Goal: Task Accomplishment & Management: Use online tool/utility

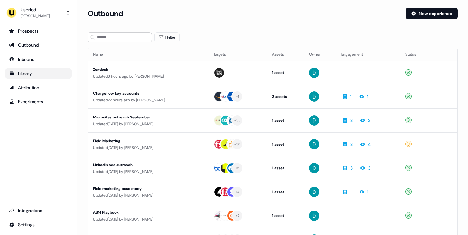
click at [20, 77] on link "Library" at bounding box center [38, 73] width 67 height 10
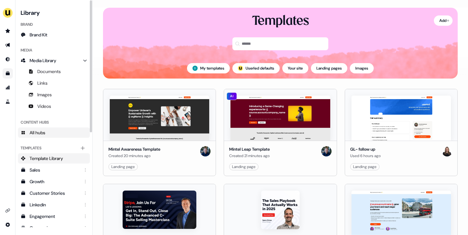
click at [54, 137] on link "All hubs" at bounding box center [54, 132] width 72 height 10
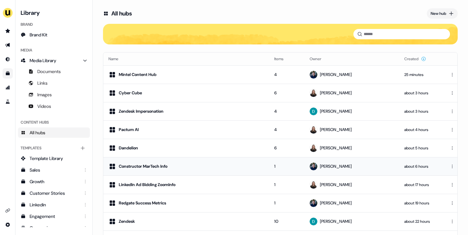
scroll to position [22, 0]
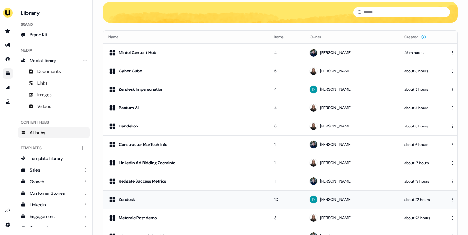
click at [173, 203] on div "Zendesk" at bounding box center [185, 200] width 155 height 8
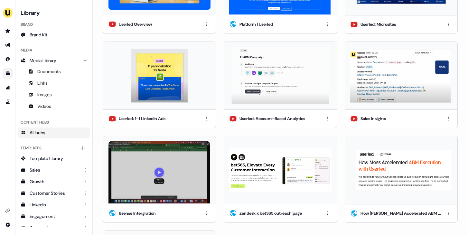
scroll to position [111, 0]
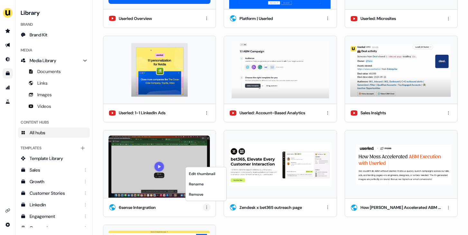
click at [205, 203] on html "For the best experience switch devices to a bigger screen. Go to [DOMAIN_NAME] …" at bounding box center [234, 117] width 468 height 235
click at [204, 189] on div "Remove" at bounding box center [206, 194] width 38 height 10
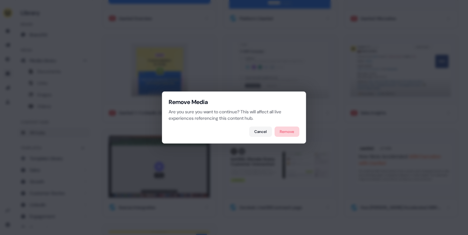
click at [285, 133] on button "Remove" at bounding box center [287, 131] width 25 height 10
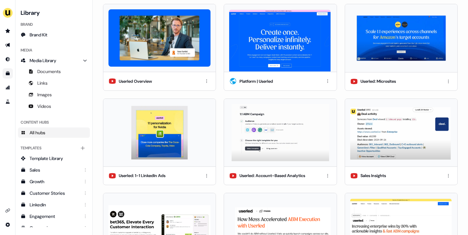
scroll to position [50, 0]
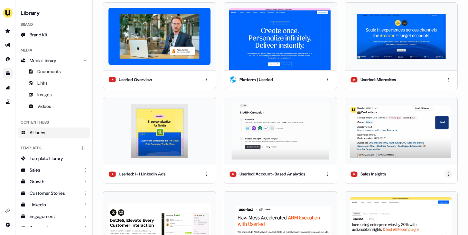
click at [445, 173] on html "For the best experience switch devices to a bigger screen. Go to [DOMAIN_NAME] …" at bounding box center [234, 117] width 468 height 235
click at [439, 209] on div "Remove" at bounding box center [446, 205] width 38 height 10
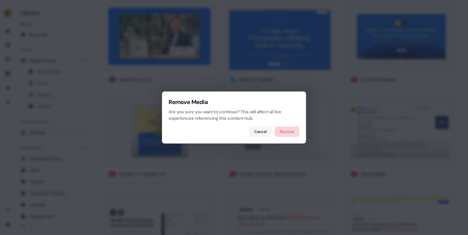
click at [290, 136] on button "Remove" at bounding box center [287, 131] width 25 height 10
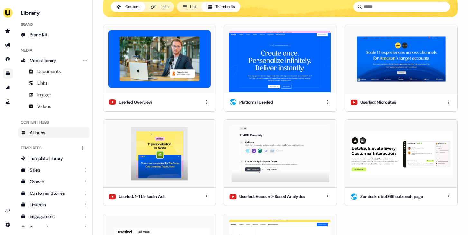
scroll to position [27, 0]
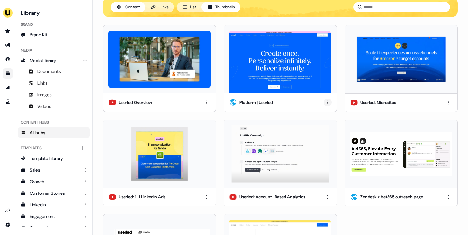
click at [325, 103] on html "For the best experience switch devices to a bigger screen. Go to [DOMAIN_NAME] …" at bounding box center [234, 117] width 468 height 235
click at [360, 213] on html "For the best experience switch devices to a bigger screen. Go to [DOMAIN_NAME] …" at bounding box center [234, 117] width 468 height 235
click at [325, 197] on html "For the best experience switch devices to a bigger screen. Go to [DOMAIN_NAME] …" at bounding box center [234, 117] width 468 height 235
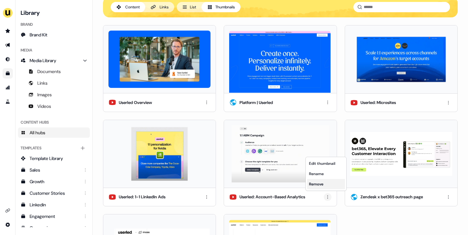
click at [322, 184] on div "Remove" at bounding box center [326, 184] width 38 height 10
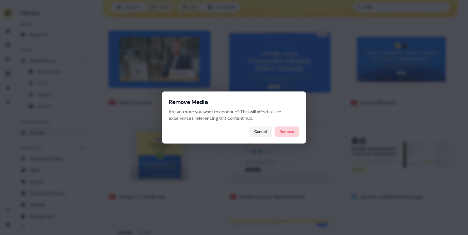
click at [290, 132] on button "Remove" at bounding box center [287, 131] width 25 height 10
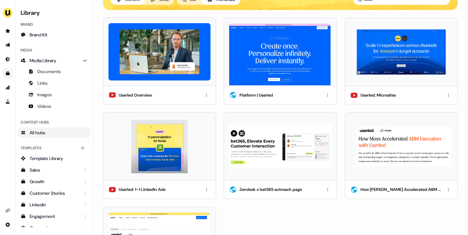
scroll to position [39, 0]
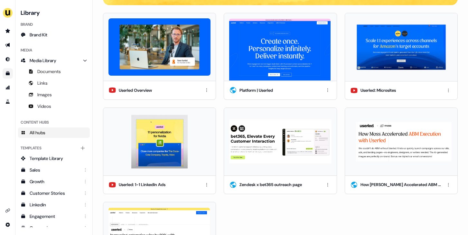
click at [291, 36] on img at bounding box center [279, 49] width 101 height 62
click at [323, 90] on html "For the best experience switch devices to a bigger screen. Go to [DOMAIN_NAME] …" at bounding box center [234, 117] width 468 height 235
click at [319, 121] on div "Remove" at bounding box center [326, 122] width 38 height 10
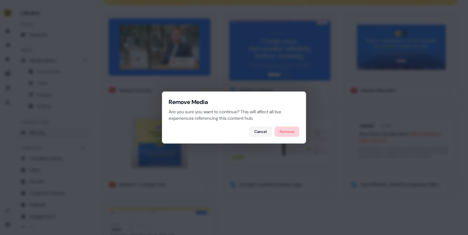
click at [291, 130] on button "Remove" at bounding box center [287, 131] width 25 height 10
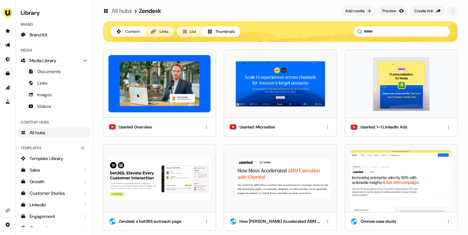
scroll to position [5, 0]
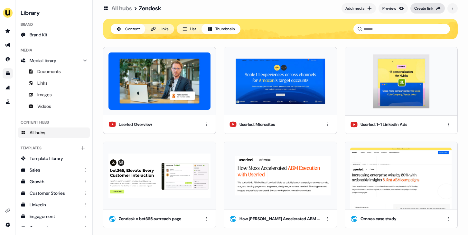
click at [419, 10] on div "Create link" at bounding box center [423, 8] width 19 height 6
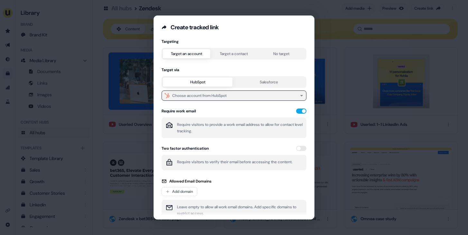
click at [245, 97] on button "Choose account from HubSpot" at bounding box center [234, 95] width 145 height 10
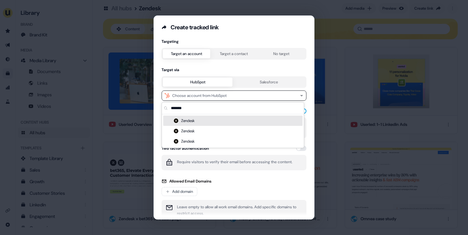
type input "*******"
click at [218, 122] on div "Zendesk" at bounding box center [232, 121] width 139 height 10
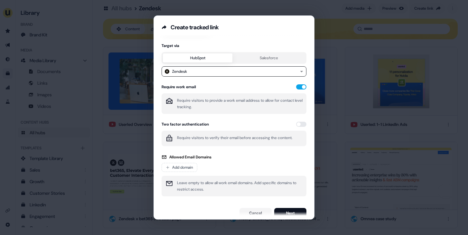
scroll to position [31, 0]
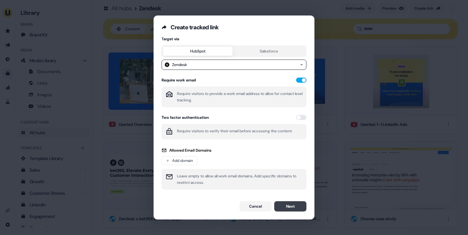
click at [286, 205] on button "Next" at bounding box center [290, 206] width 32 height 10
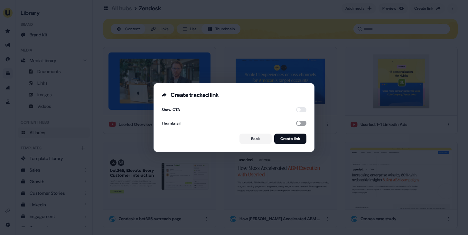
click at [297, 122] on button "button" at bounding box center [301, 123] width 10 height 5
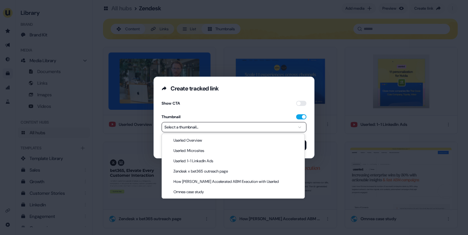
click at [278, 128] on button "Select a thumbnail..." at bounding box center [234, 127] width 145 height 10
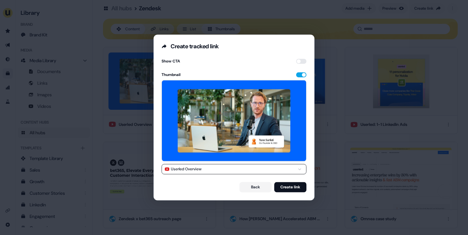
click at [242, 171] on button "Userled Overview" at bounding box center [234, 169] width 145 height 10
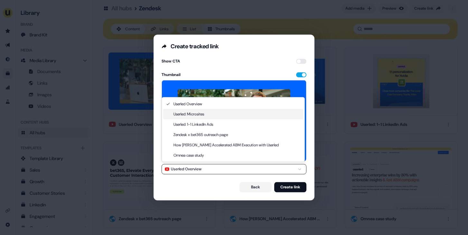
select select "**********"
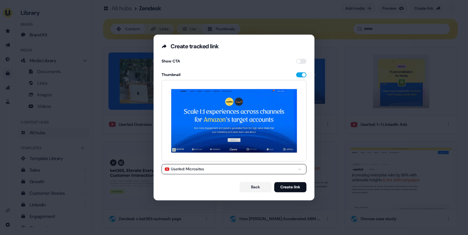
click at [213, 166] on button "Userled: Microsites" at bounding box center [234, 169] width 145 height 10
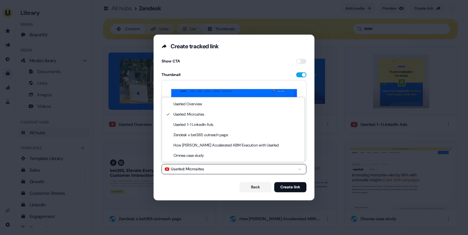
click at [303, 73] on div "Thumbnail" at bounding box center [234, 74] width 145 height 5
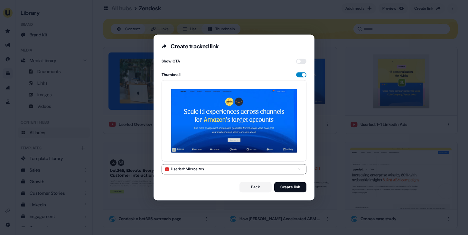
click at [301, 76] on button "button" at bounding box center [301, 74] width 10 height 5
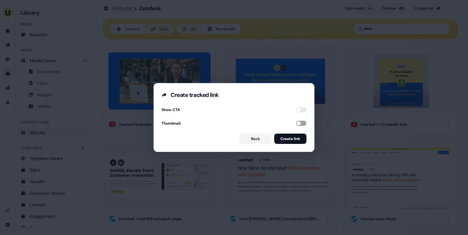
click at [297, 123] on button "button" at bounding box center [301, 123] width 10 height 5
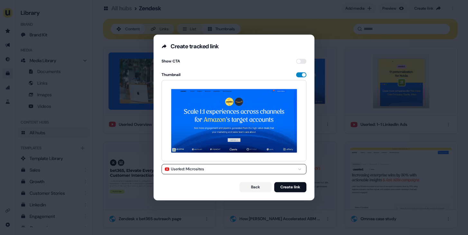
click at [297, 74] on button "button" at bounding box center [301, 74] width 10 height 5
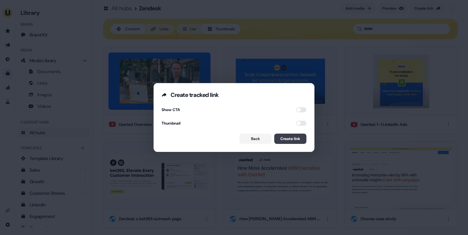
click at [290, 134] on button "Create link" at bounding box center [290, 139] width 32 height 10
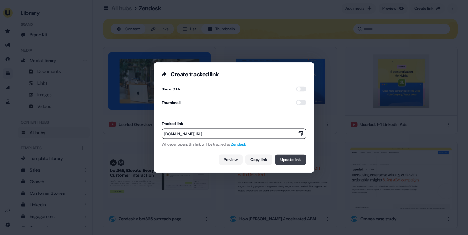
click at [283, 163] on button "Update link" at bounding box center [291, 159] width 32 height 10
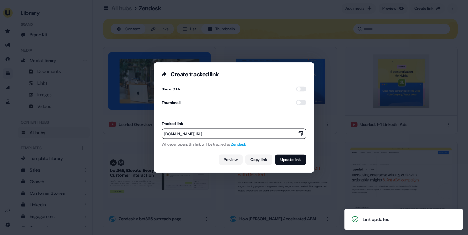
click at [340, 156] on div "Create tracked link Show CTA Thumbnail Tracked link [DOMAIN_NAME][URL] Whoever …" at bounding box center [234, 117] width 468 height 235
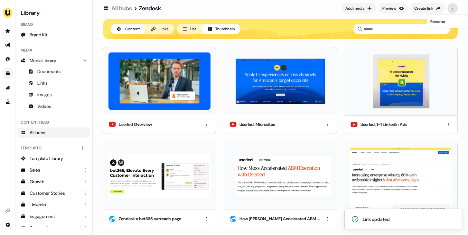
click at [452, 7] on html "Link updated For the best experience switch devices to a bigger screen. Go to […" at bounding box center [234, 117] width 468 height 235
click at [429, 10] on div "Create link" at bounding box center [423, 8] width 19 height 6
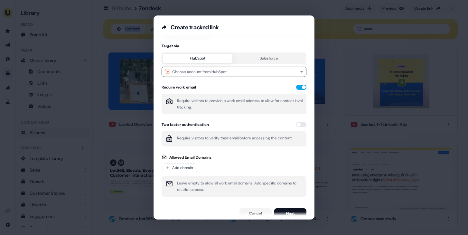
scroll to position [24, 0]
click at [230, 74] on button "Choose account from HubSpot" at bounding box center [234, 71] width 145 height 10
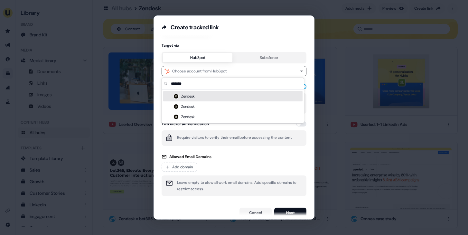
type input "*******"
click at [204, 96] on div "Zendesk" at bounding box center [232, 96] width 139 height 10
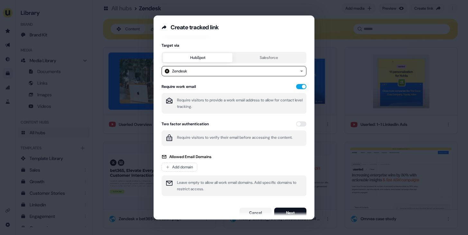
scroll to position [31, 0]
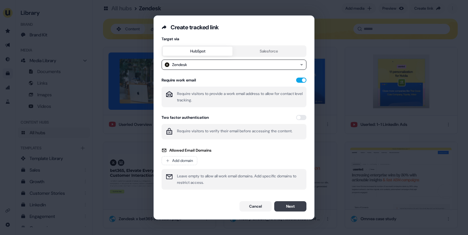
click at [292, 205] on button "Next" at bounding box center [290, 206] width 32 height 10
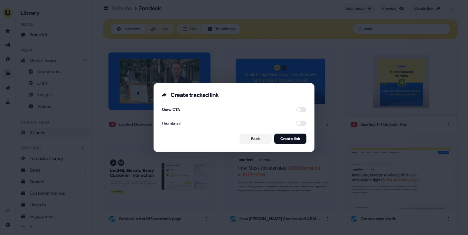
scroll to position [0, 0]
click at [292, 136] on button "Create link" at bounding box center [290, 139] width 32 height 10
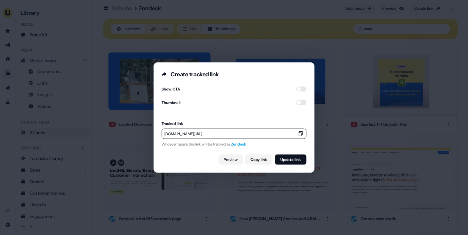
click at [298, 132] on icon "button" at bounding box center [300, 133] width 5 height 5
